Goal: Transaction & Acquisition: Purchase product/service

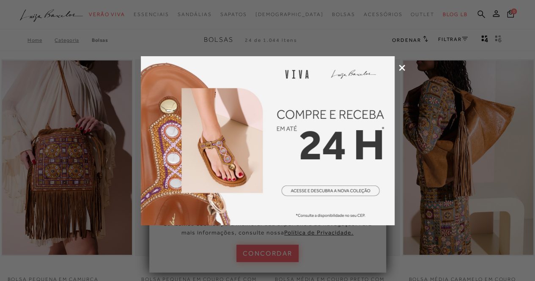
click at [407, 64] on div at bounding box center [267, 140] width 535 height 281
click at [402, 68] on icon at bounding box center [402, 68] width 6 height 6
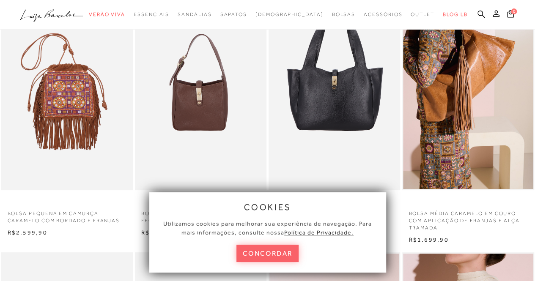
scroll to position [85, 0]
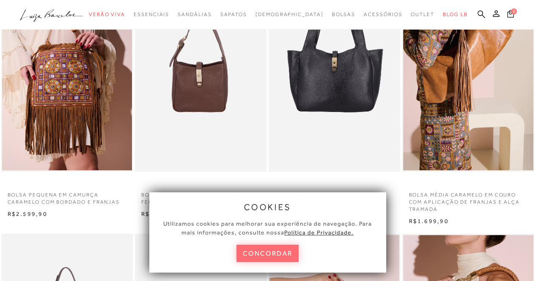
click at [277, 256] on button "concordar" at bounding box center [267, 253] width 63 height 17
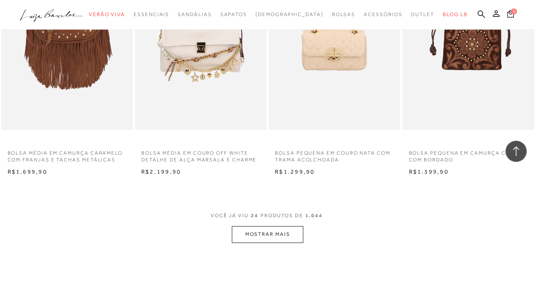
scroll to position [1437, 0]
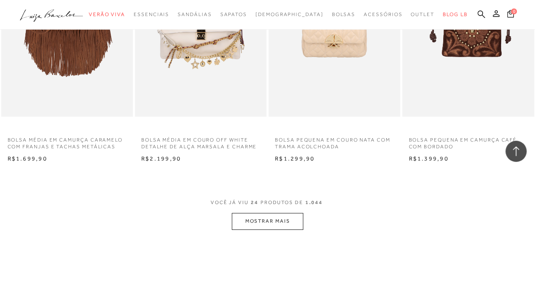
click at [280, 213] on button "MOSTRAR MAIS" at bounding box center [267, 221] width 71 height 16
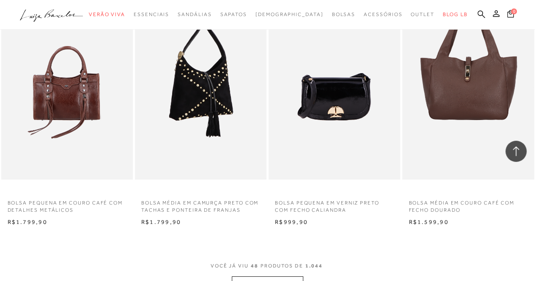
scroll to position [2959, 0]
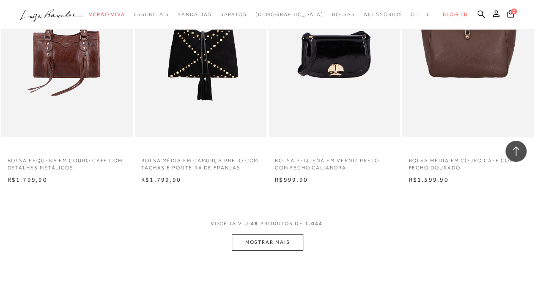
click at [271, 238] on button "MOSTRAR MAIS" at bounding box center [267, 242] width 71 height 16
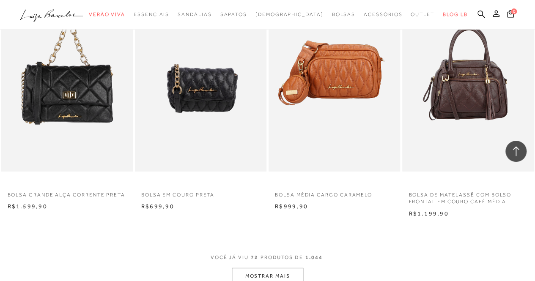
scroll to position [4481, 0]
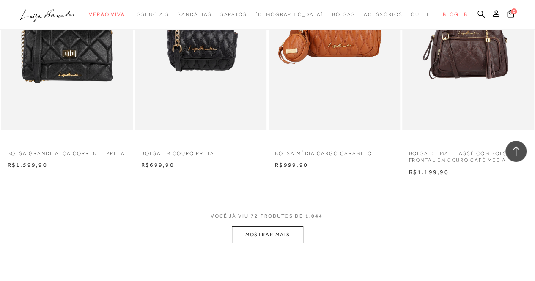
click at [266, 233] on button "MOSTRAR MAIS" at bounding box center [267, 235] width 71 height 16
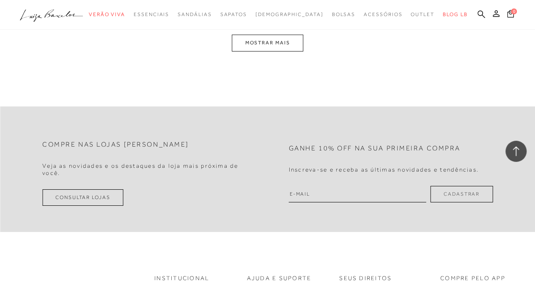
scroll to position [6214, 0]
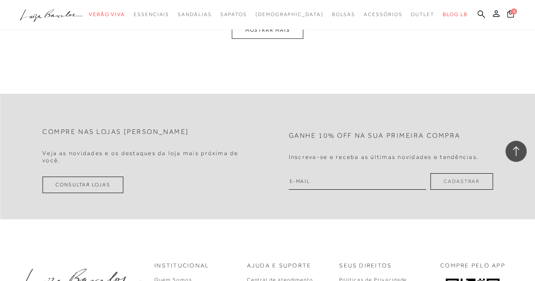
click at [265, 35] on button "MOSTRAR MAIS" at bounding box center [267, 30] width 71 height 16
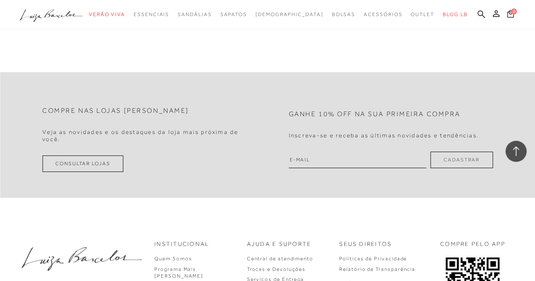
scroll to position [7694, 0]
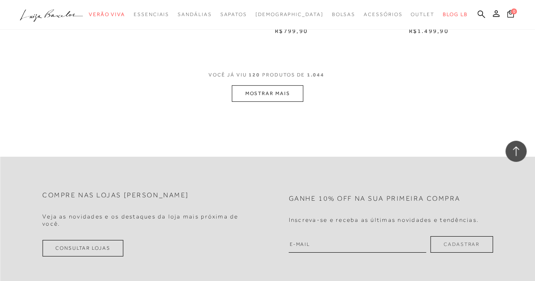
click at [268, 88] on button "MOSTRAR MAIS" at bounding box center [267, 93] width 71 height 16
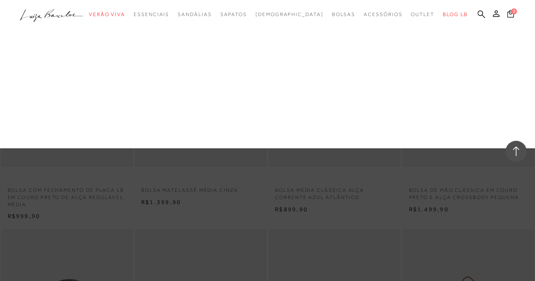
scroll to position [8075, 0]
